Goal: Navigation & Orientation: Find specific page/section

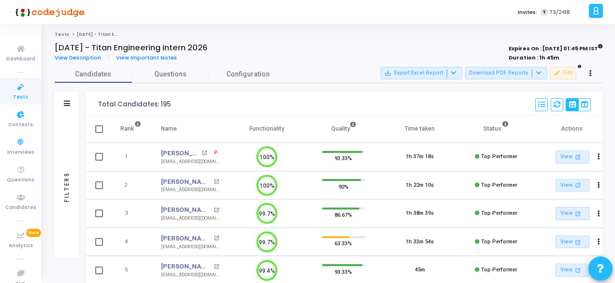
click at [16, 92] on icon at bounding box center [21, 87] width 20 height 12
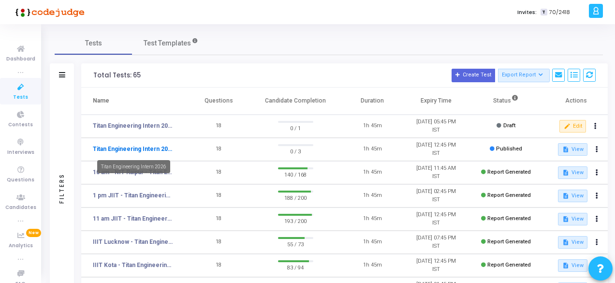
click at [123, 149] on link "Titan Engineering Intern 2026" at bounding box center [133, 149] width 80 height 9
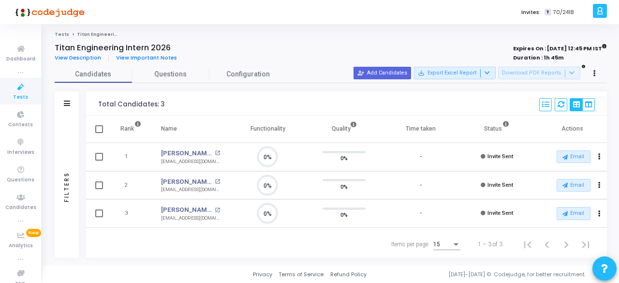
scroll to position [20, 24]
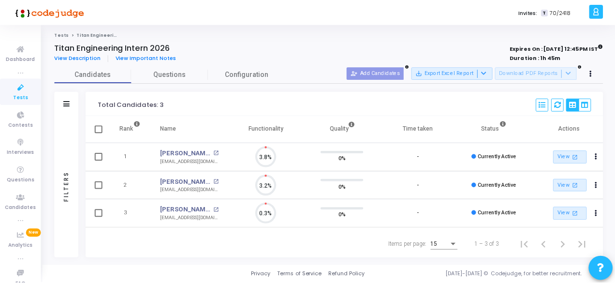
scroll to position [20, 24]
click at [24, 90] on icon at bounding box center [21, 87] width 20 height 12
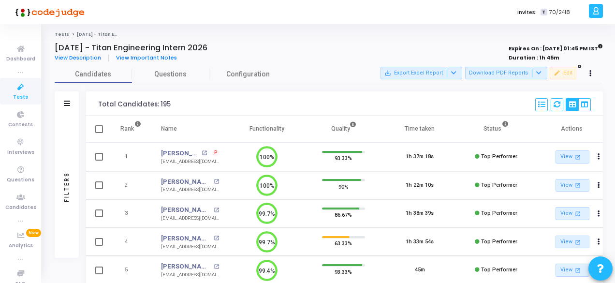
click at [17, 90] on icon at bounding box center [21, 87] width 20 height 12
